Goal: Task Accomplishment & Management: Manage account settings

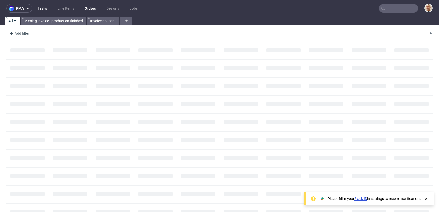
click at [42, 8] on link "Tasks" at bounding box center [42, 8] width 16 height 8
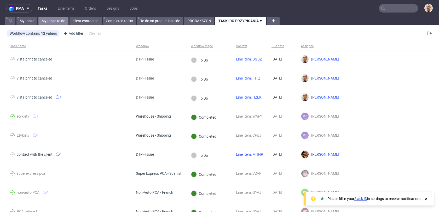
click at [63, 21] on link "My tasks to do" at bounding box center [53, 21] width 30 height 8
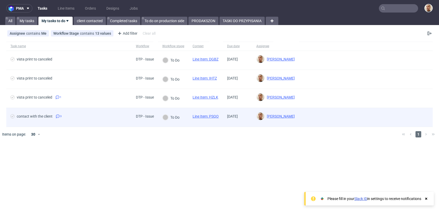
click at [84, 116] on span "contact with the client 3" at bounding box center [68, 117] width 117 height 6
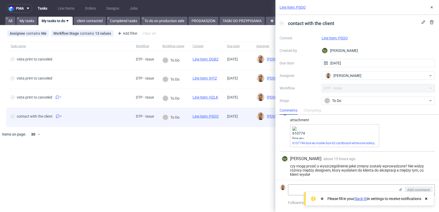
scroll to position [56, 0]
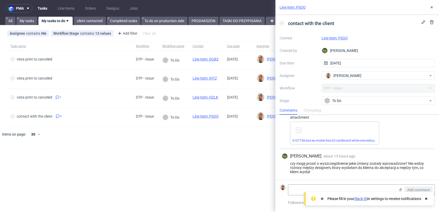
click at [426, 199] on use at bounding box center [426, 199] width 2 height 2
click at [318, 112] on div "Changelog" at bounding box center [311, 111] width 17 height 8
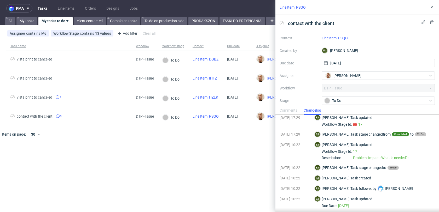
scroll to position [0, 0]
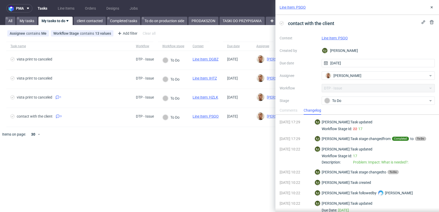
click at [338, 38] on link "Line Item: PSQO" at bounding box center [334, 38] width 26 height 4
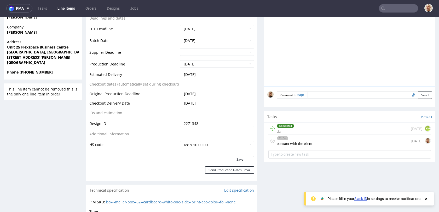
scroll to position [228, 0]
click at [294, 138] on div "To Do" at bounding box center [294, 138] width 35 height 4
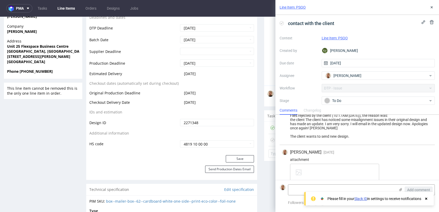
scroll to position [13, 0]
click at [429, 5] on icon at bounding box center [431, 7] width 4 height 4
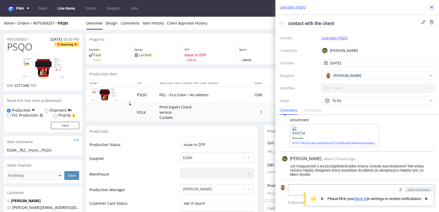
scroll to position [56, 0]
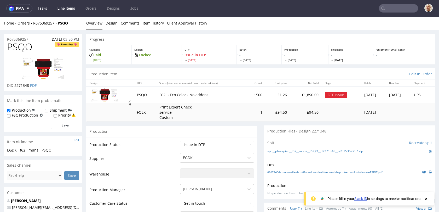
click at [40, 10] on link "Tasks" at bounding box center [42, 8] width 16 height 8
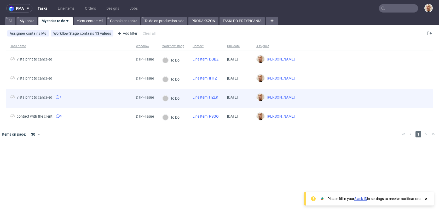
click at [74, 92] on div "vista print to canceled 1" at bounding box center [68, 98] width 125 height 19
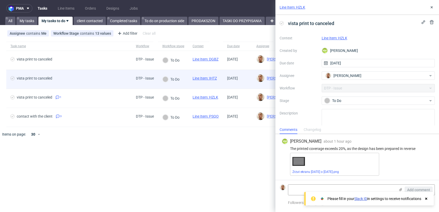
click at [73, 78] on span "vista print to canceled" at bounding box center [68, 79] width 117 height 6
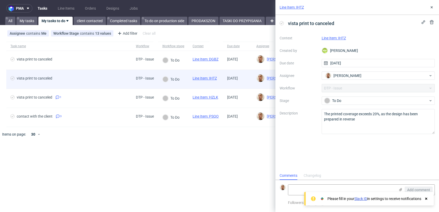
scroll to position [4, 0]
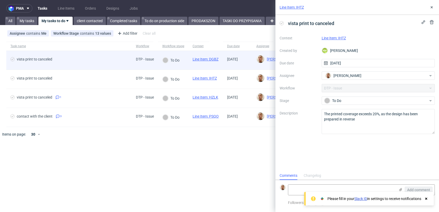
click at [78, 63] on span "vista print to canceled" at bounding box center [68, 60] width 117 height 6
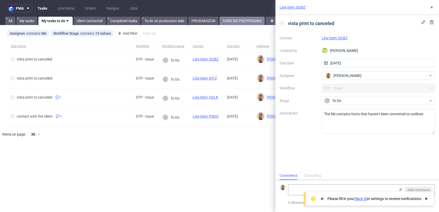
click at [239, 21] on link "TASKI DO PRZYPISANIA" at bounding box center [241, 21] width 45 height 8
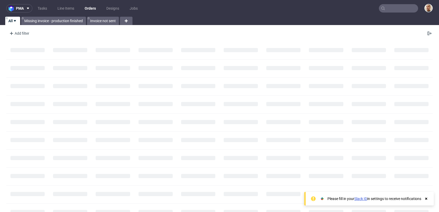
click at [399, 7] on input "text" at bounding box center [398, 8] width 39 height 8
paste input "R730680062"
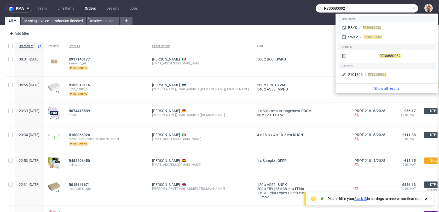
type input "R730680062"
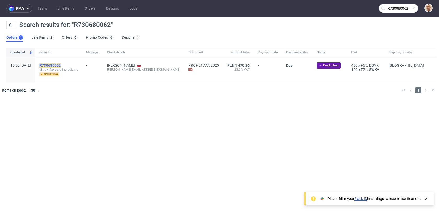
click at [61, 65] on mark "R730680062" at bounding box center [49, 65] width 21 height 4
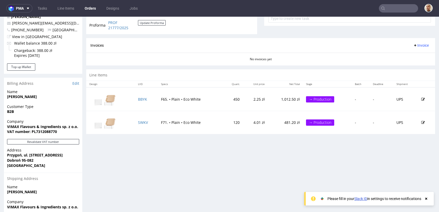
scroll to position [198, 0]
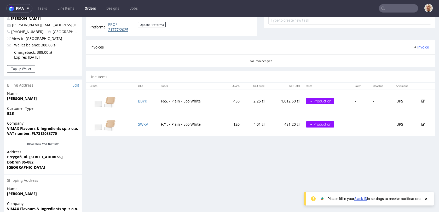
click at [126, 31] on link "PROF 21777/2025" at bounding box center [123, 27] width 30 height 10
